Goal: Contribute content: Contribute content

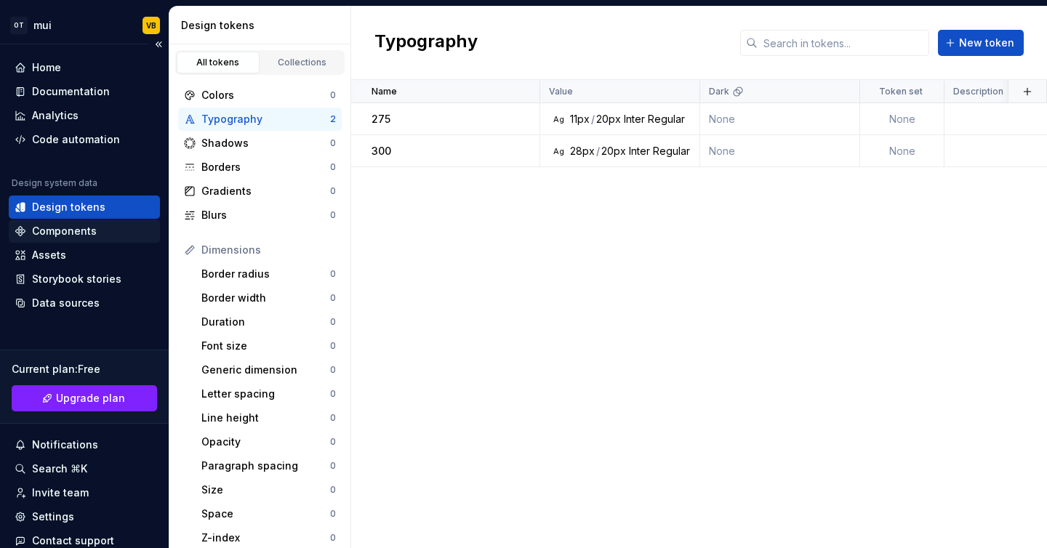
click at [52, 235] on div "Components" at bounding box center [64, 231] width 65 height 15
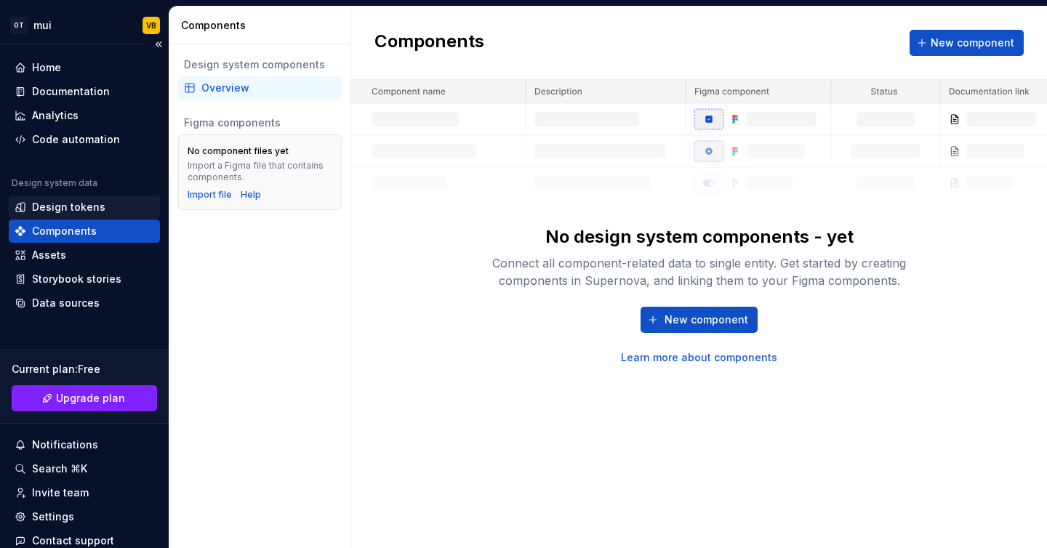
click at [86, 212] on div "Design tokens" at bounding box center [68, 207] width 73 height 15
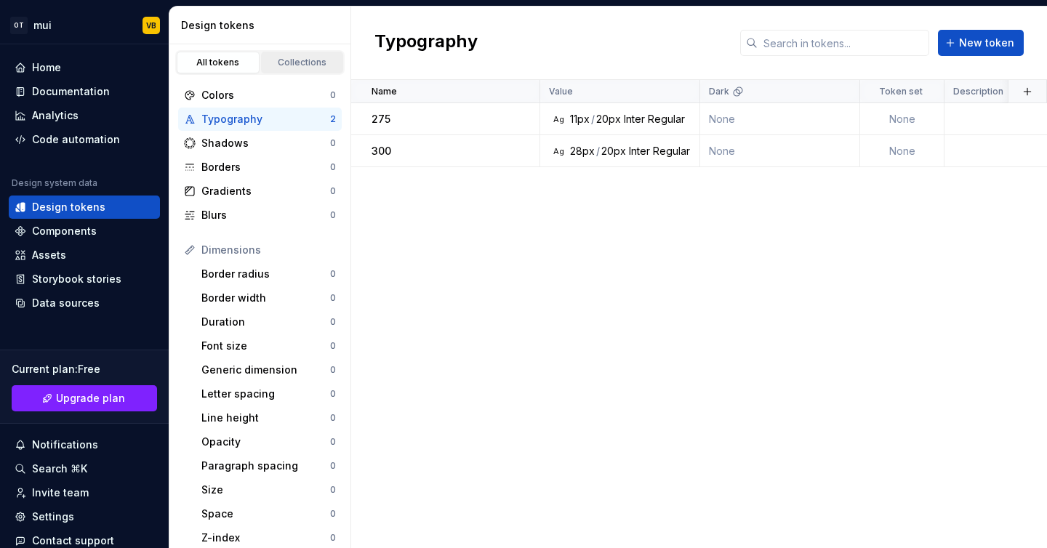
click at [294, 67] on div "Collections" at bounding box center [302, 63] width 73 height 12
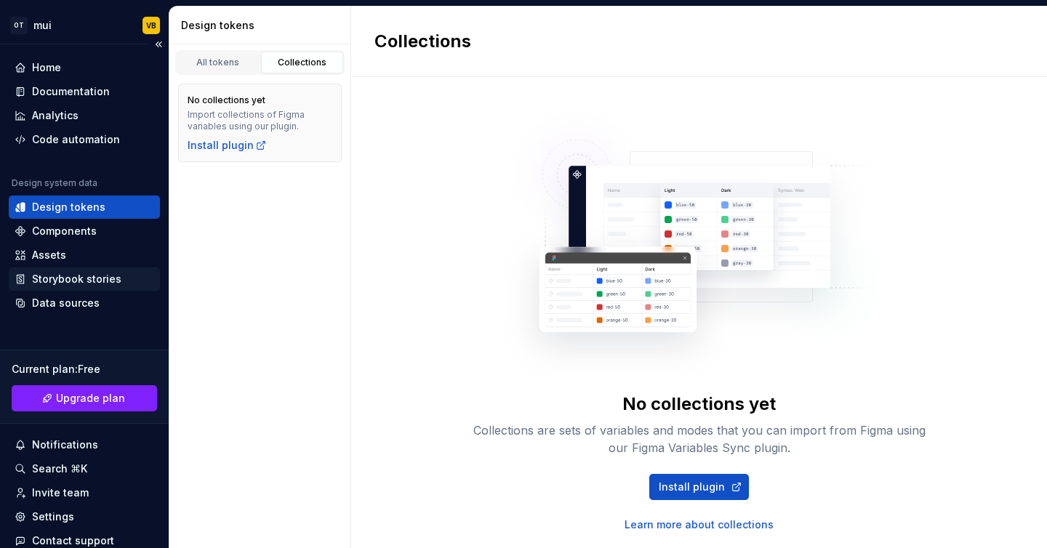
click at [97, 277] on div "Storybook stories" at bounding box center [76, 279] width 89 height 15
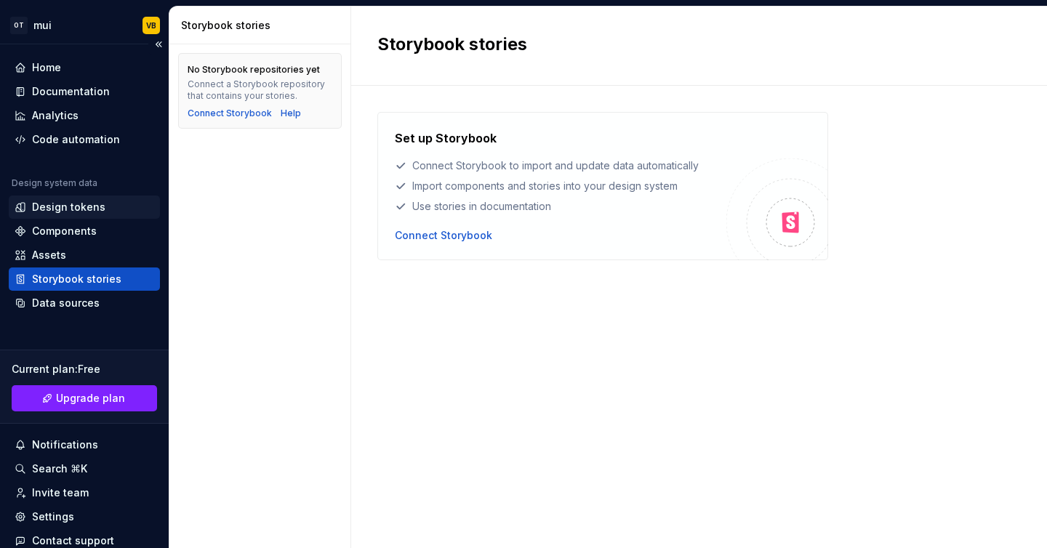
click at [60, 213] on div "Design tokens" at bounding box center [68, 207] width 73 height 15
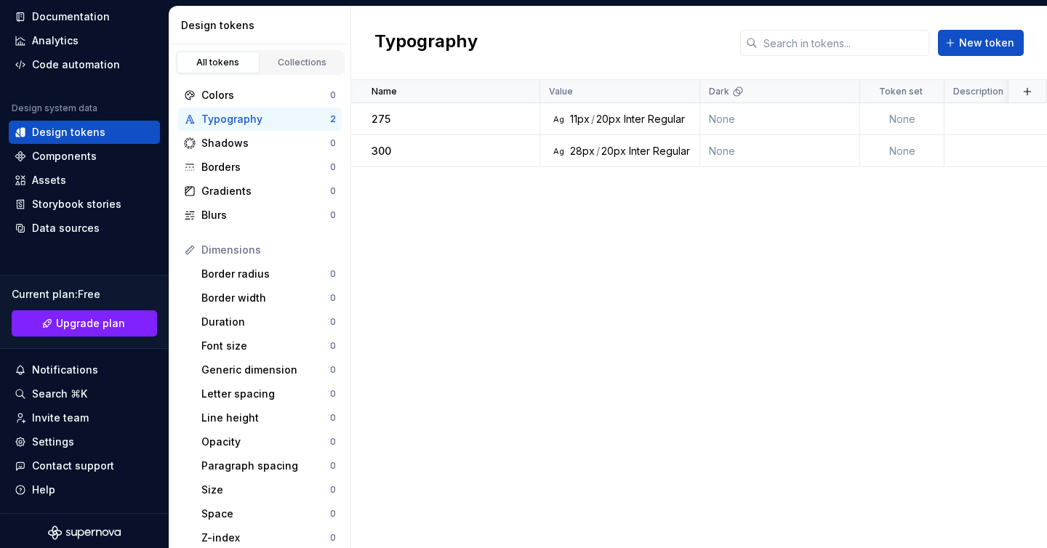
scroll to position [78, 0]
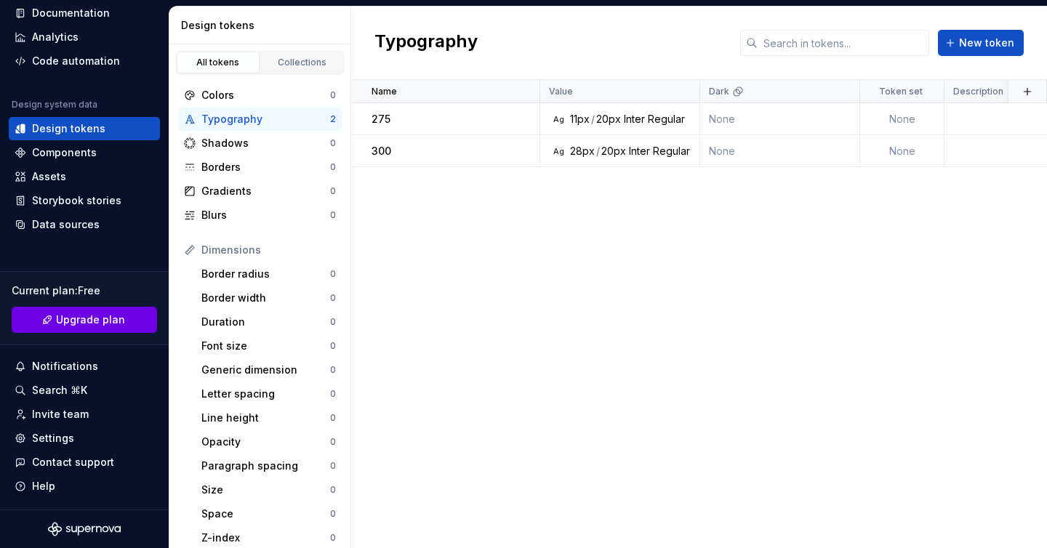
click at [84, 325] on span "Upgrade plan" at bounding box center [90, 320] width 69 height 15
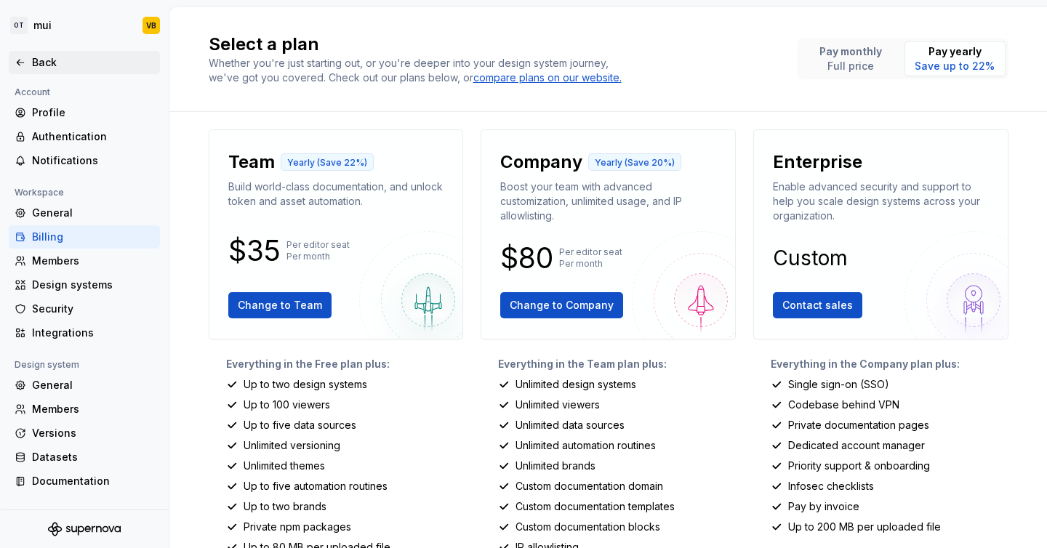
click at [31, 60] on div "Back" at bounding box center [85, 62] width 140 height 15
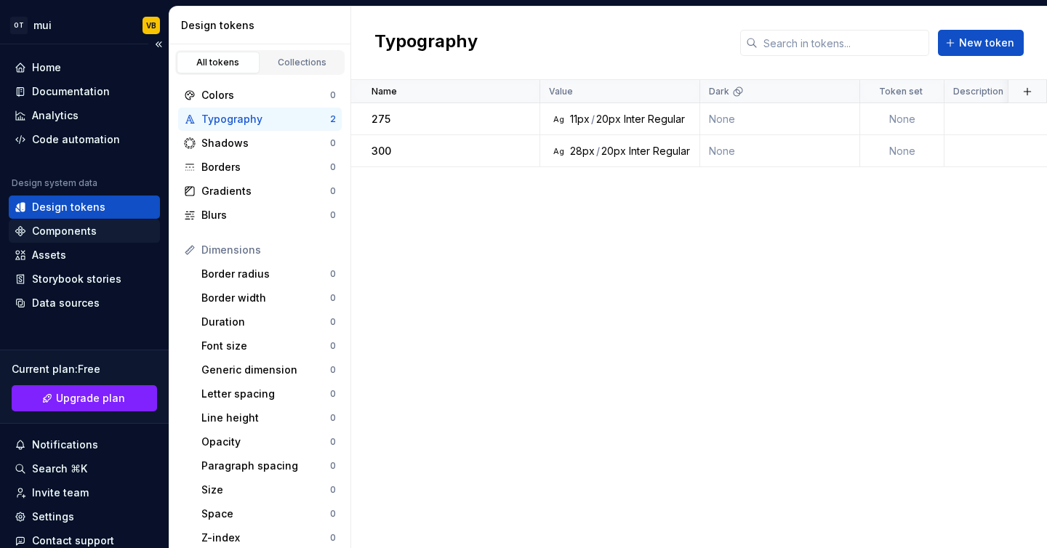
click at [63, 233] on div "Components" at bounding box center [64, 231] width 65 height 15
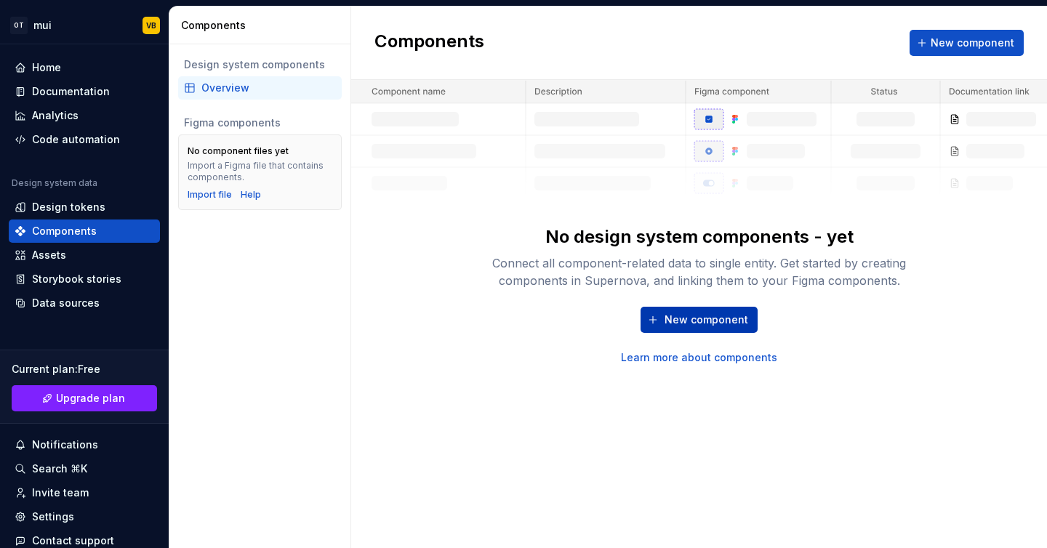
click at [706, 318] on span "New component" at bounding box center [706, 320] width 84 height 15
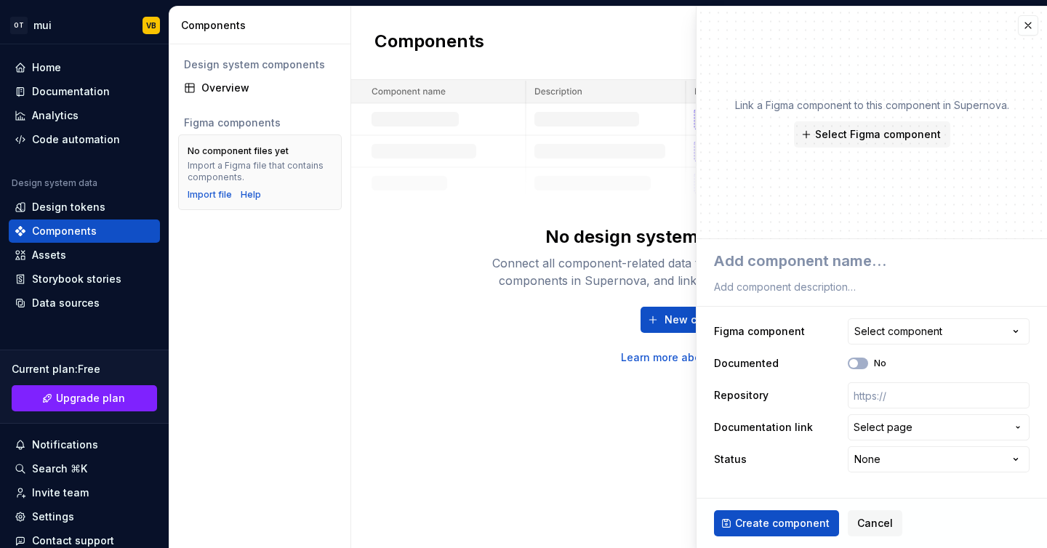
type textarea "*"
click at [1025, 18] on button "button" at bounding box center [1027, 25] width 20 height 20
